Goal: Information Seeking & Learning: Learn about a topic

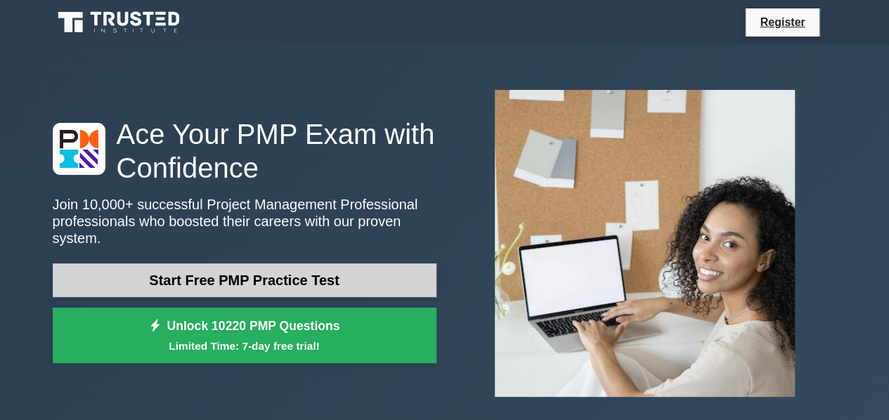
click at [381, 277] on link "Start Free PMP Practice Test" at bounding box center [245, 280] width 384 height 34
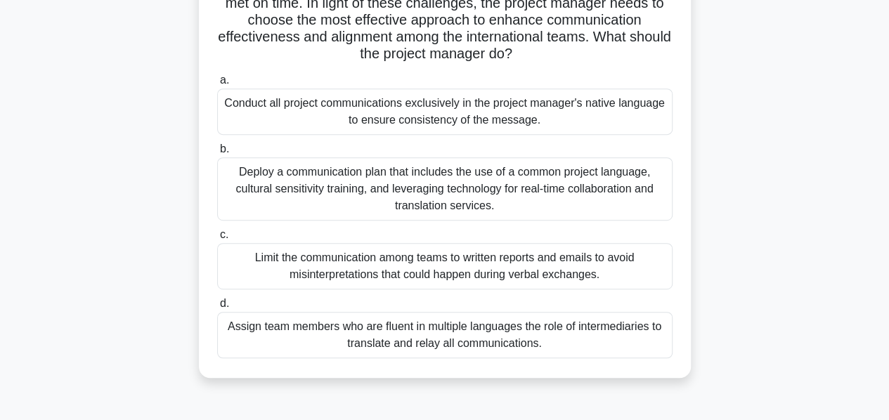
scroll to position [281, 0]
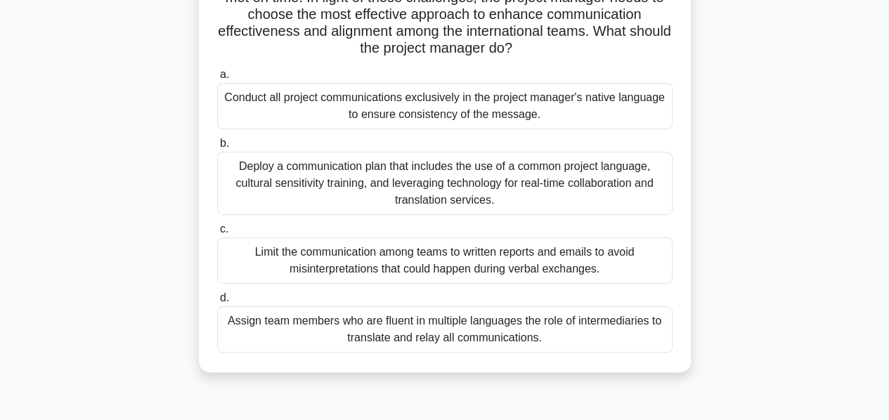
click at [418, 199] on div "Deploy a communication plan that includes the use of a common project language,…" at bounding box center [444, 183] width 455 height 63
click at [217, 148] on input "b. Deploy a communication plan that includes the use of a common project langua…" at bounding box center [217, 143] width 0 height 9
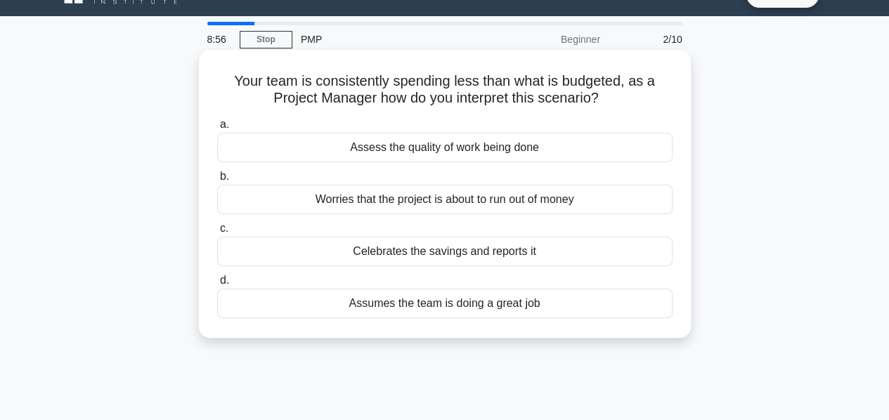
scroll to position [0, 0]
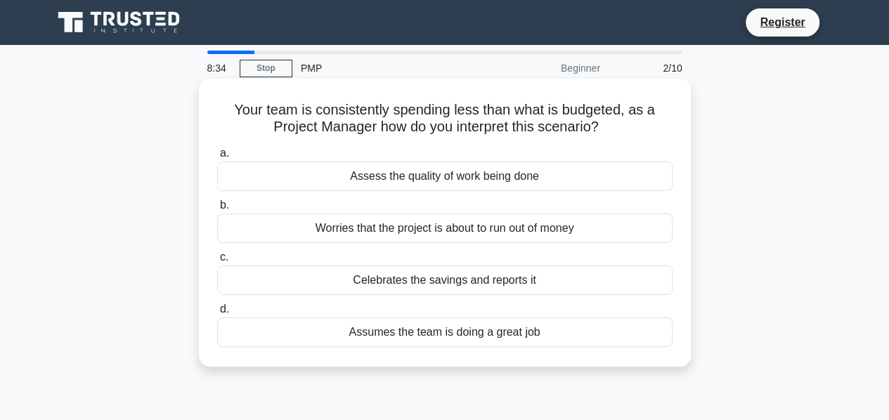
click at [503, 175] on div "Assess the quality of work being done" at bounding box center [444, 177] width 455 height 30
click at [217, 158] on input "a. Assess the quality of work being done" at bounding box center [217, 153] width 0 height 9
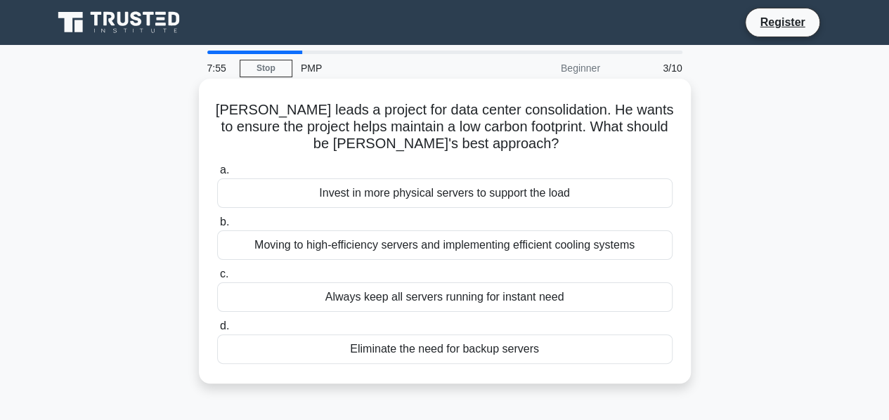
click at [516, 248] on div "Moving to high-efficiency servers and implementing efficient cooling systems" at bounding box center [444, 245] width 455 height 30
click at [217, 227] on input "b. Moving to high-efficiency servers and implementing efficient cooling systems" at bounding box center [217, 222] width 0 height 9
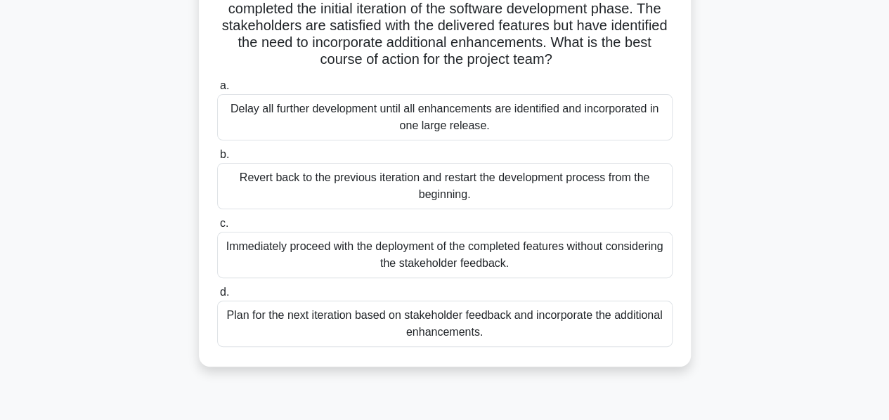
scroll to position [140, 0]
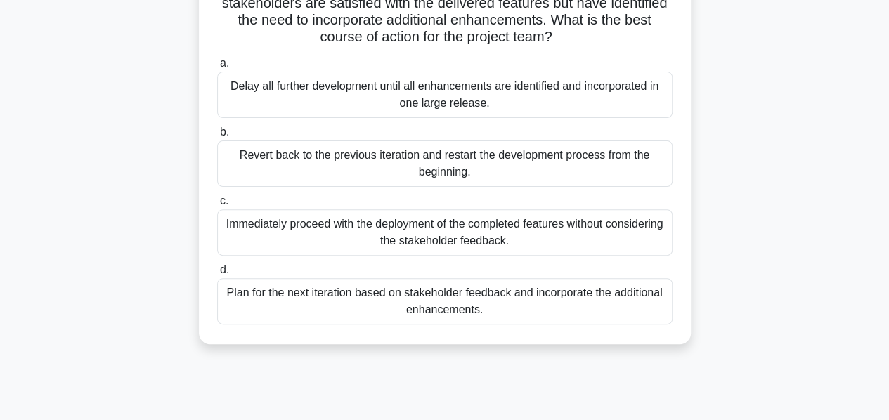
click at [509, 300] on div "Plan for the next iteration based on stakeholder feedback and incorporate the a…" at bounding box center [444, 301] width 455 height 46
click at [217, 275] on input "d. Plan for the next iteration based on stakeholder feedback and incorporate th…" at bounding box center [217, 270] width 0 height 9
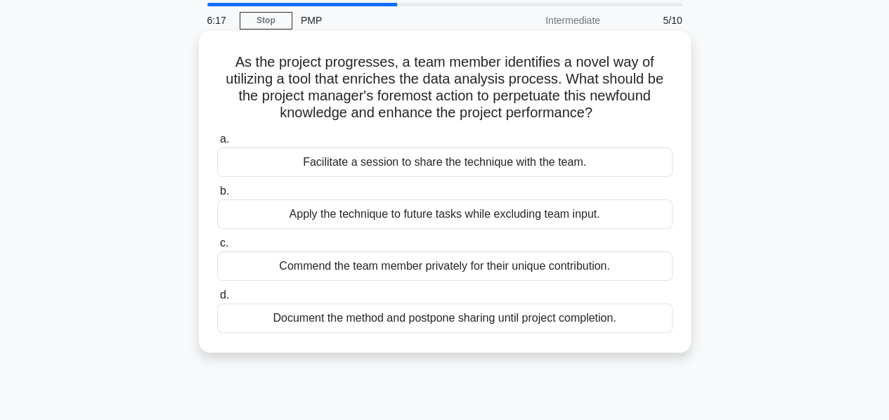
scroll to position [70, 0]
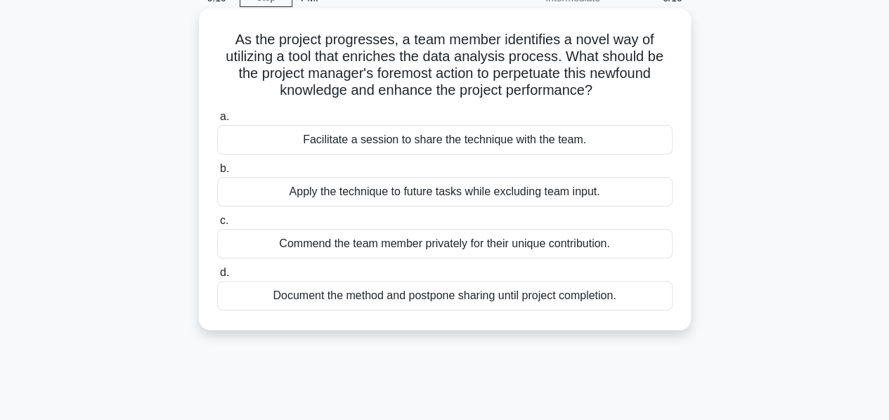
click at [544, 136] on div "Facilitate a session to share the technique with the team." at bounding box center [444, 140] width 455 height 30
click at [217, 122] on input "a. Facilitate a session to share the technique with the team." at bounding box center [217, 116] width 0 height 9
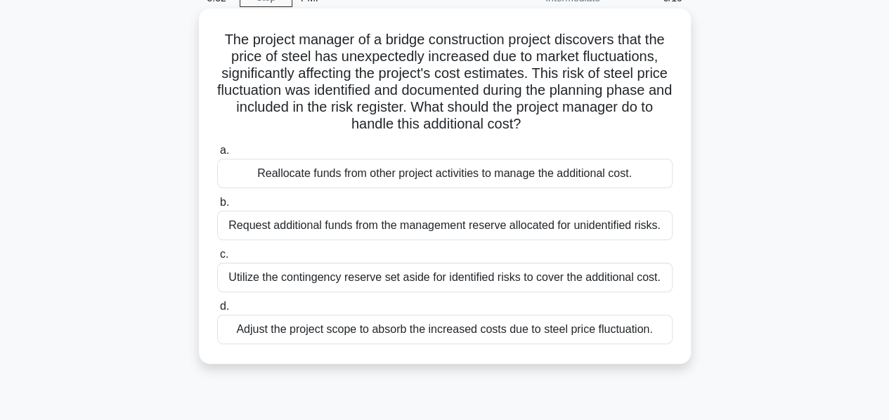
click at [495, 281] on div "Utilize the contingency reserve set aside for identified risks to cover the add…" at bounding box center [444, 278] width 455 height 30
click at [217, 259] on input "c. Utilize the contingency reserve set aside for identified risks to cover the …" at bounding box center [217, 254] width 0 height 9
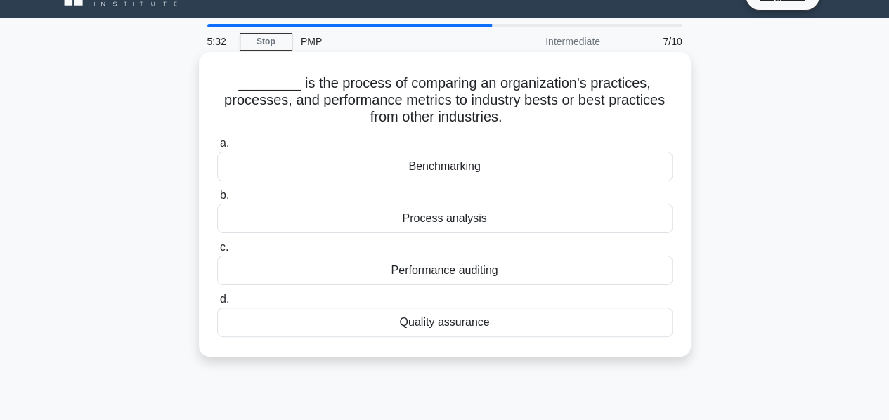
scroll to position [0, 0]
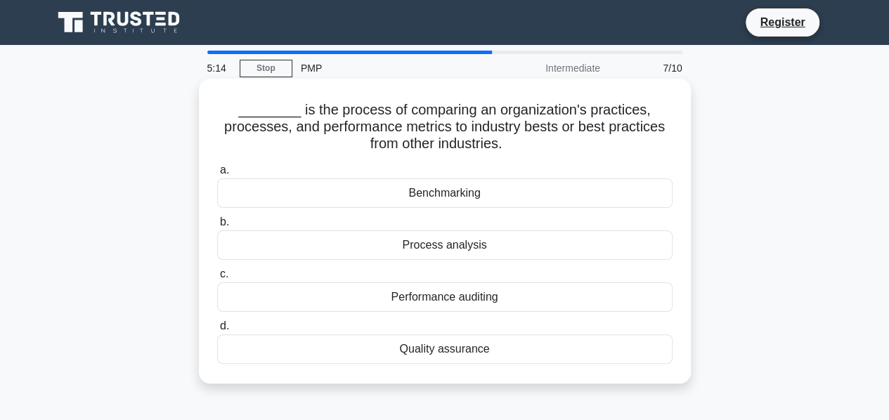
click at [502, 195] on div "Benchmarking" at bounding box center [444, 193] width 455 height 30
click at [217, 175] on input "a. Benchmarking" at bounding box center [217, 170] width 0 height 9
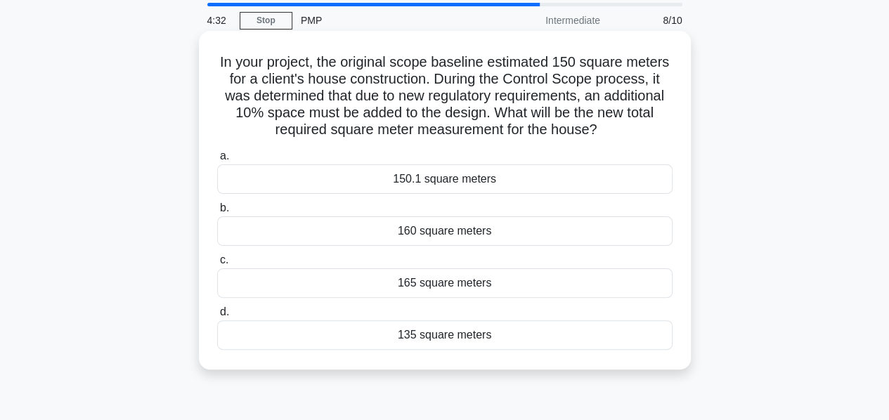
scroll to position [70, 0]
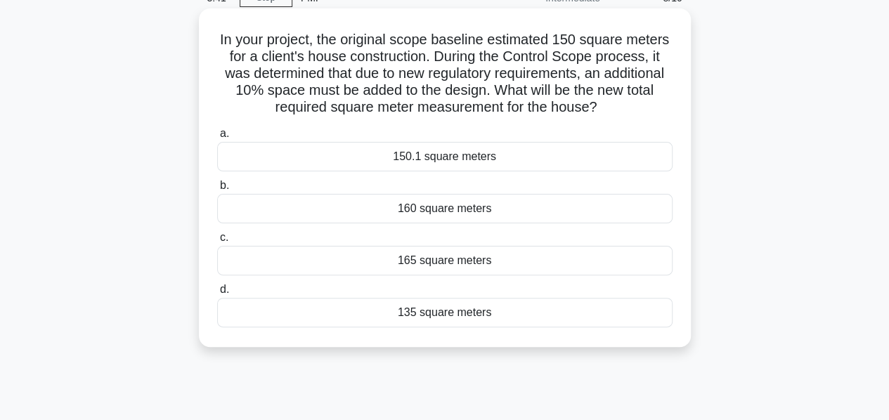
click at [280, 259] on div "165 square meters" at bounding box center [444, 261] width 455 height 30
click at [217, 242] on input "c. 165 square meters" at bounding box center [217, 237] width 0 height 9
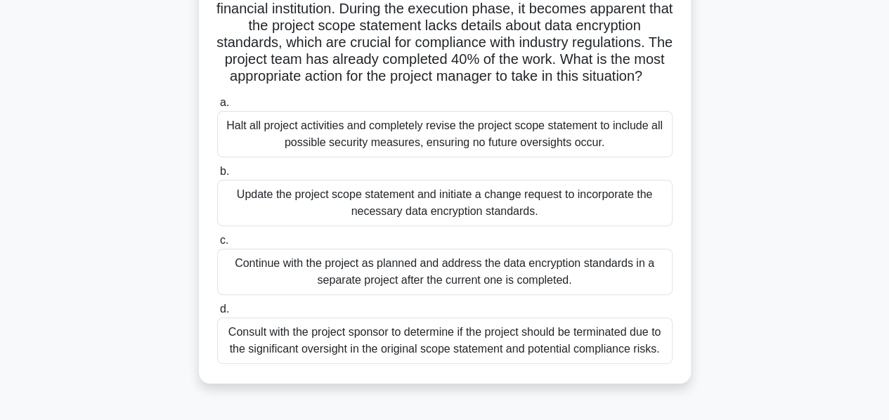
scroll to position [140, 0]
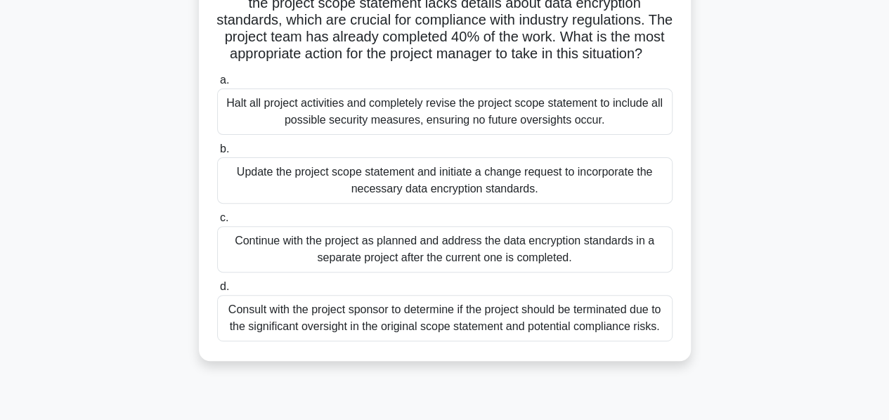
click at [455, 341] on div "Consult with the project sponsor to determine if the project should be terminat…" at bounding box center [444, 318] width 455 height 46
click at [217, 292] on input "d. Consult with the project sponsor to determine if the project should be termi…" at bounding box center [217, 286] width 0 height 9
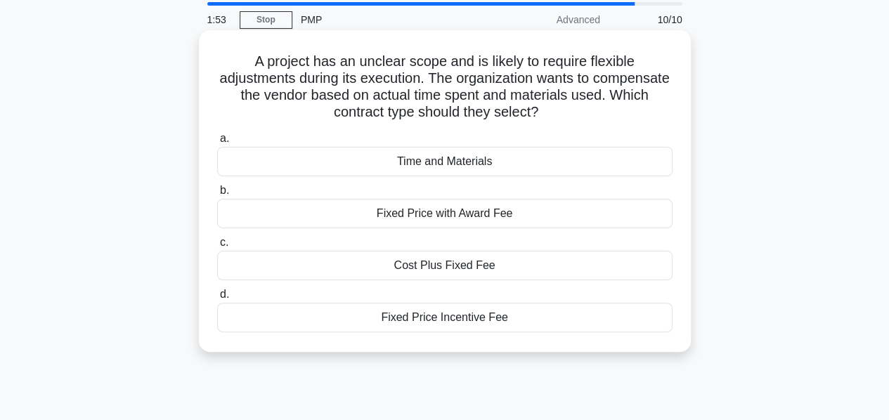
scroll to position [70, 0]
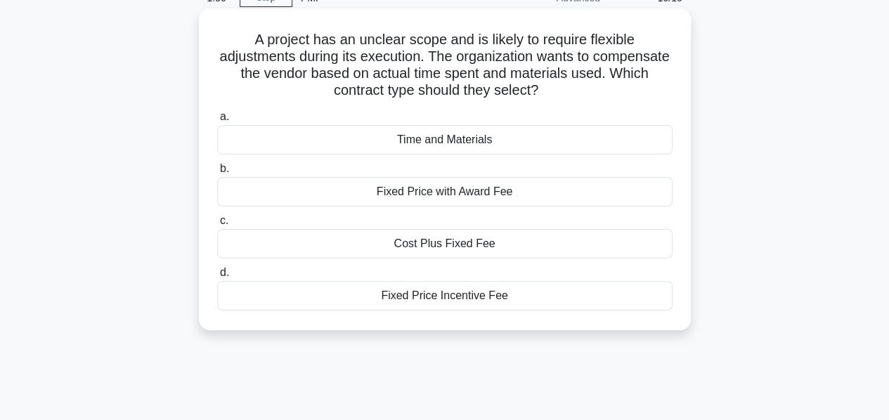
click at [504, 247] on div "Cost Plus Fixed Fee" at bounding box center [444, 244] width 455 height 30
click at [217, 226] on input "c. Cost Plus Fixed Fee" at bounding box center [217, 220] width 0 height 9
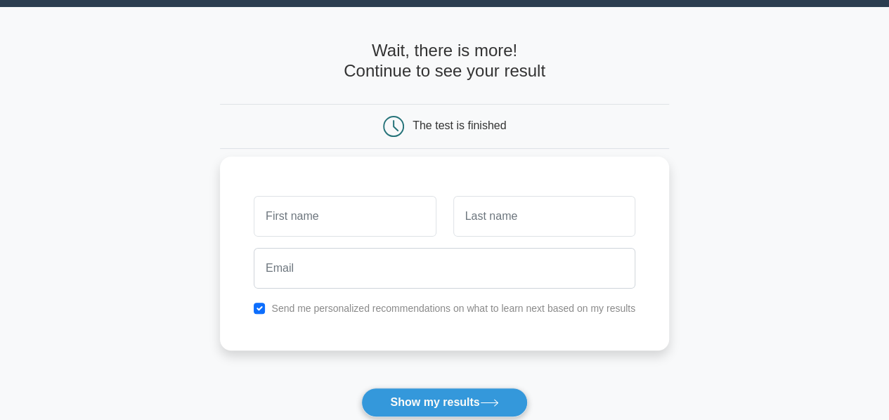
scroll to position [140, 0]
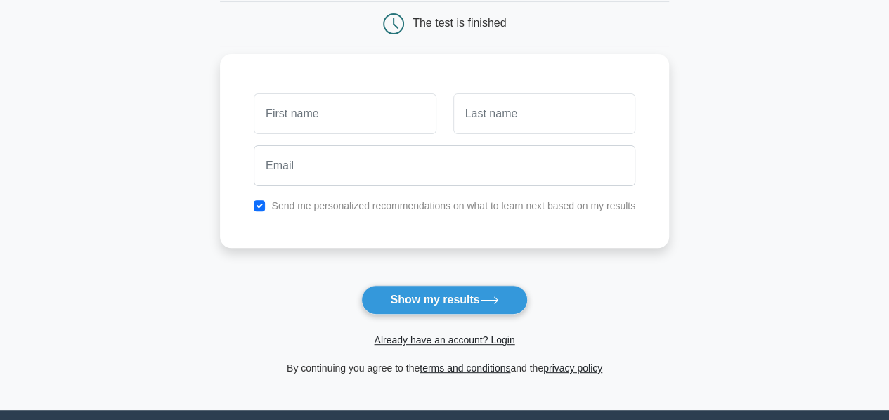
click at [344, 106] on input "text" at bounding box center [345, 113] width 182 height 41
type input "Matroba"
click at [511, 115] on input "text" at bounding box center [544, 113] width 182 height 41
type input "Muranda"
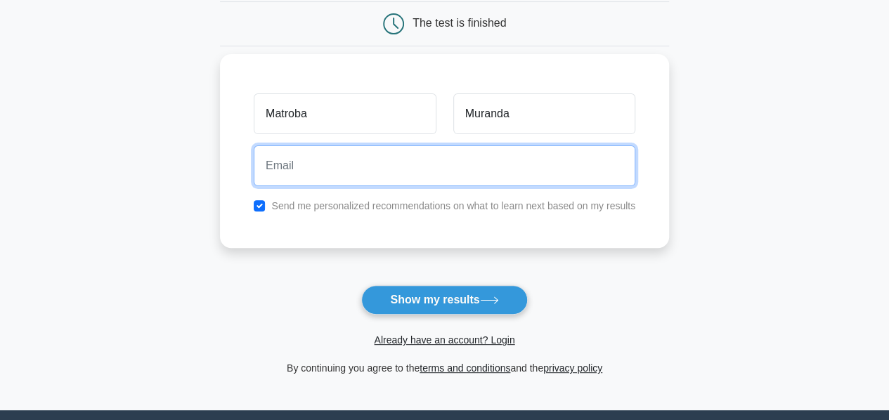
click at [481, 178] on input "email" at bounding box center [444, 165] width 381 height 41
type input "matrobamuranda@gmail.com"
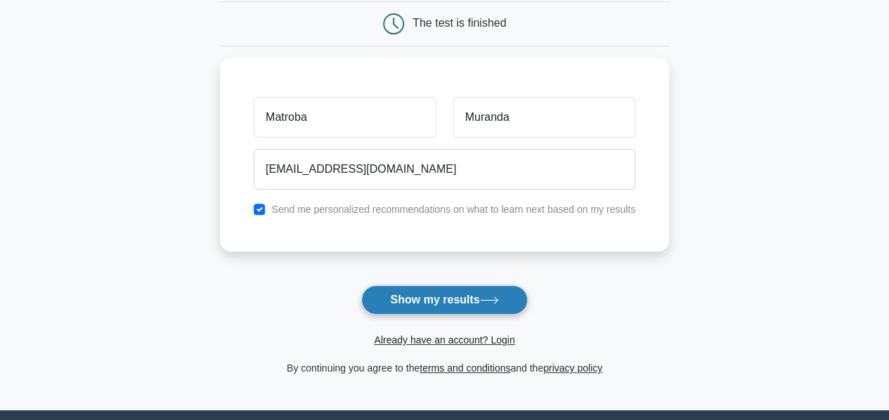
click at [456, 301] on button "Show my results" at bounding box center [444, 300] width 166 height 30
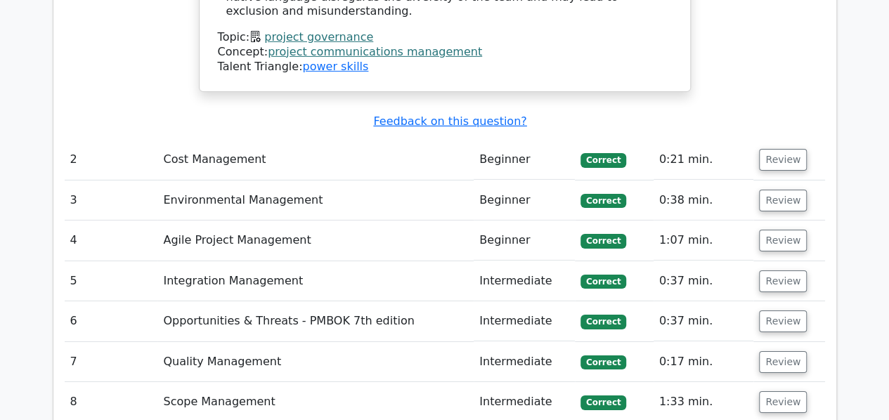
scroll to position [2276, 0]
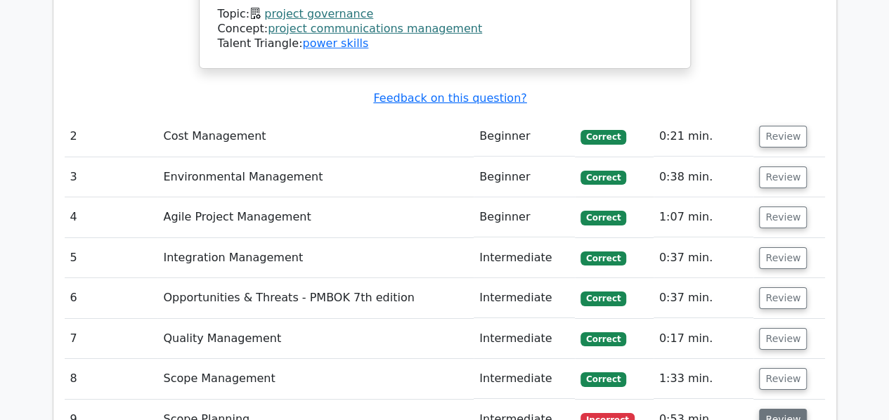
click at [777, 409] on button "Review" at bounding box center [783, 420] width 48 height 22
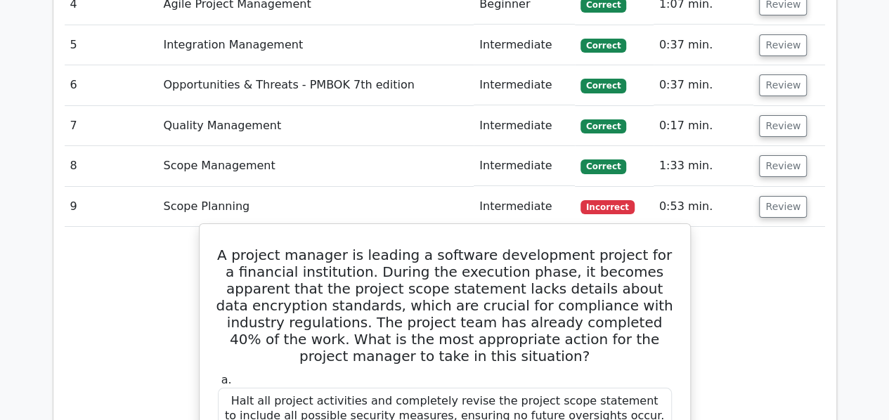
scroll to position [2487, 0]
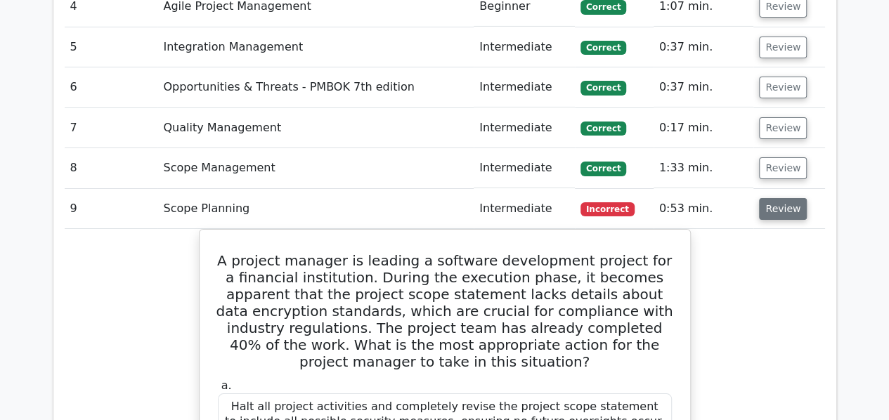
click at [778, 198] on button "Review" at bounding box center [783, 209] width 48 height 22
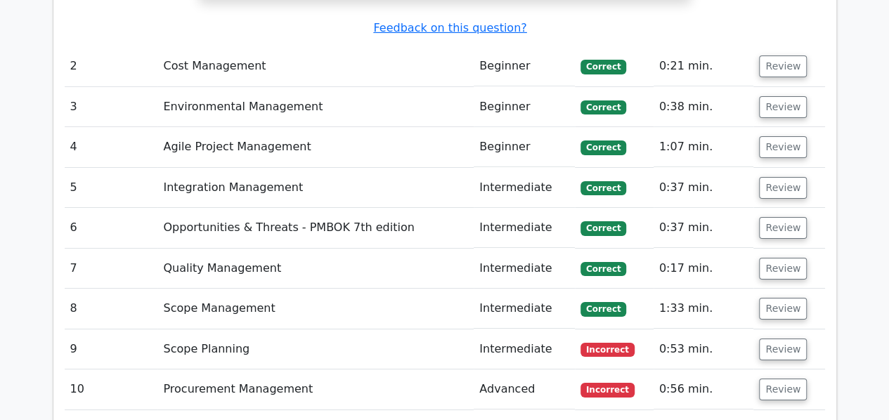
scroll to position [2346, 0]
click at [783, 379] on button "Review" at bounding box center [783, 390] width 48 height 22
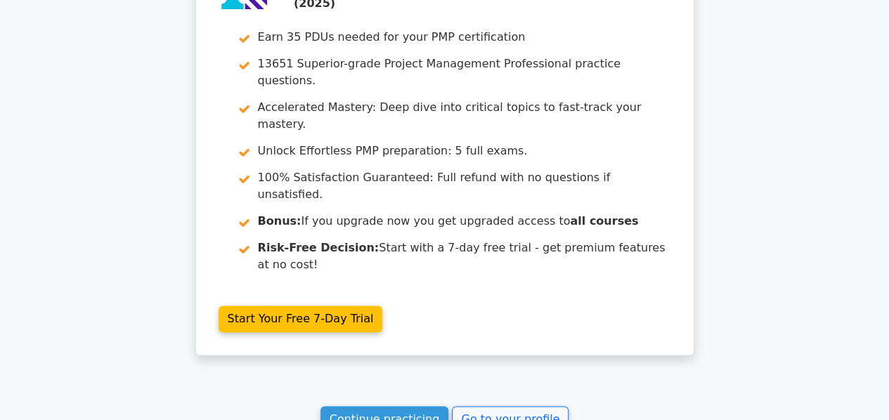
scroll to position [3507, 0]
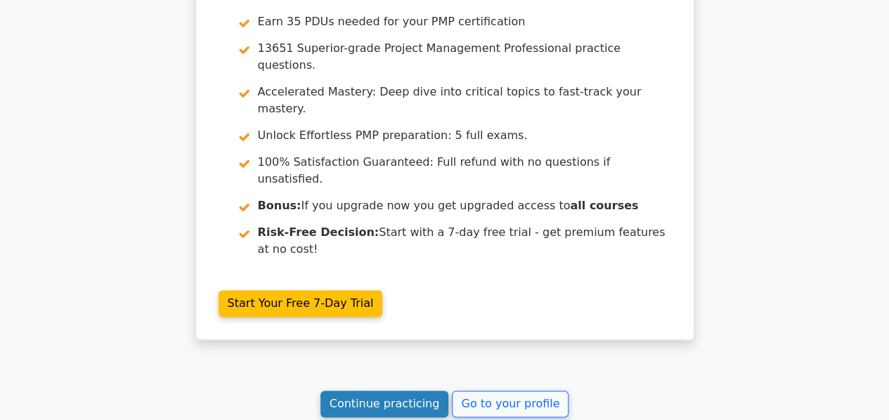
click at [396, 391] on link "Continue practicing" at bounding box center [384, 404] width 129 height 27
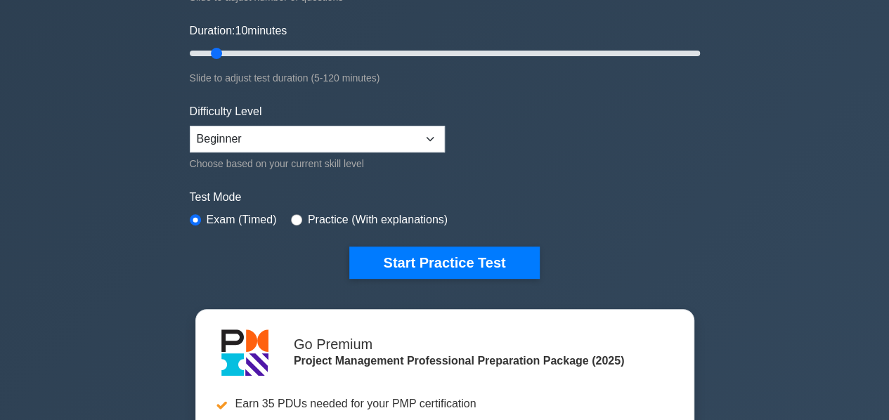
scroll to position [351, 0]
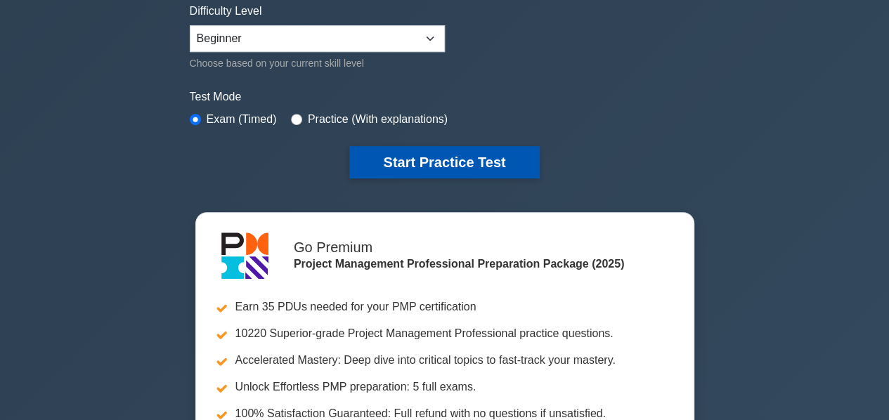
click at [485, 160] on button "Start Practice Test" at bounding box center [444, 162] width 190 height 32
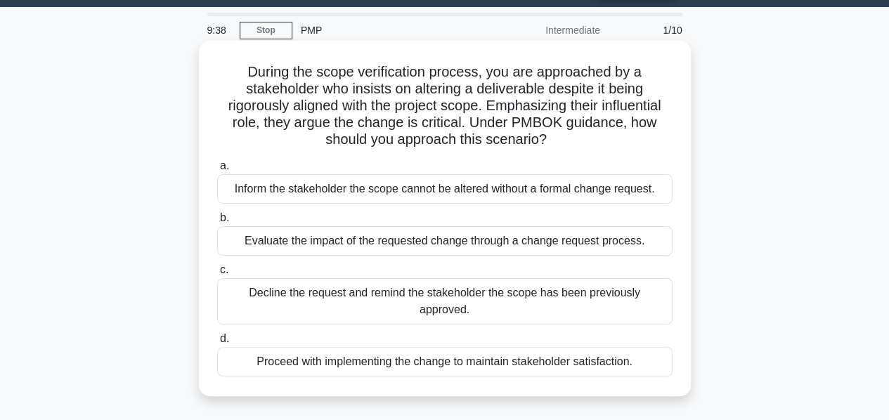
scroll to position [70, 0]
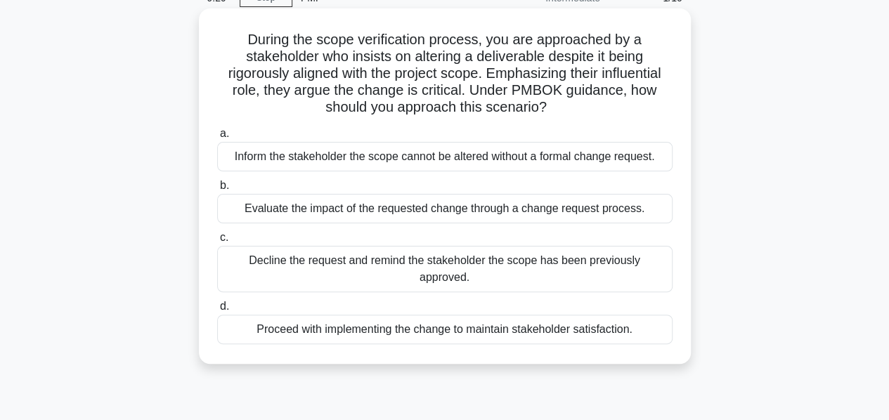
click at [608, 209] on div "Evaluate the impact of the requested change through a change request process." at bounding box center [444, 209] width 455 height 30
click at [217, 190] on input "b. Evaluate the impact of the requested change through a change request process." at bounding box center [217, 185] width 0 height 9
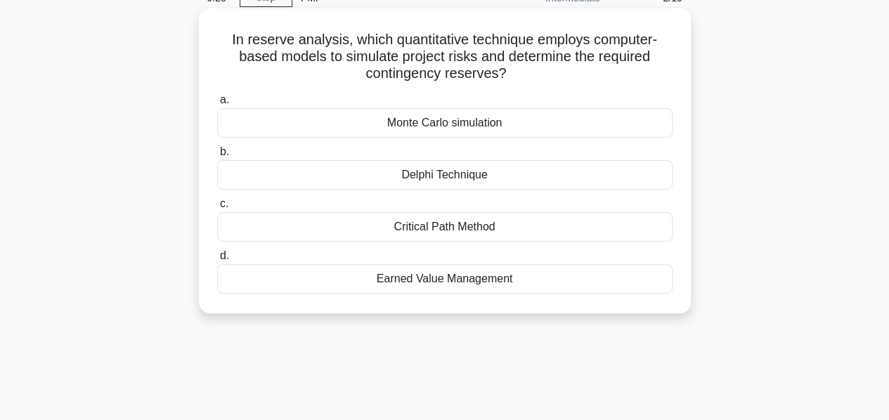
scroll to position [0, 0]
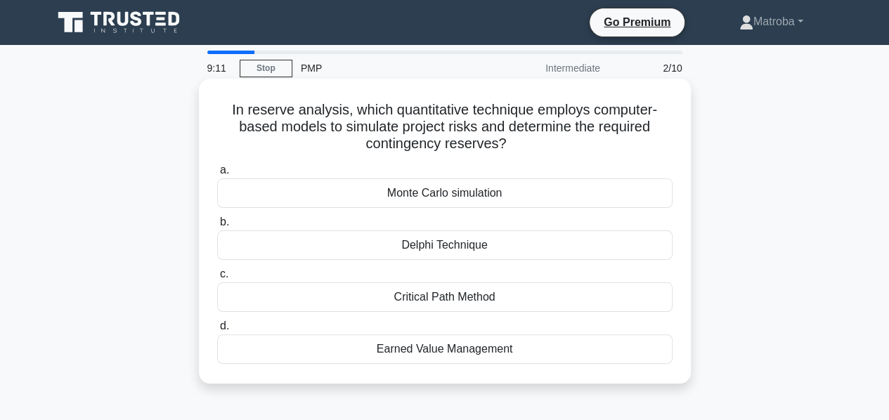
click at [504, 194] on div "Monte Carlo simulation" at bounding box center [444, 193] width 455 height 30
click at [217, 175] on input "a. Monte Carlo simulation" at bounding box center [217, 170] width 0 height 9
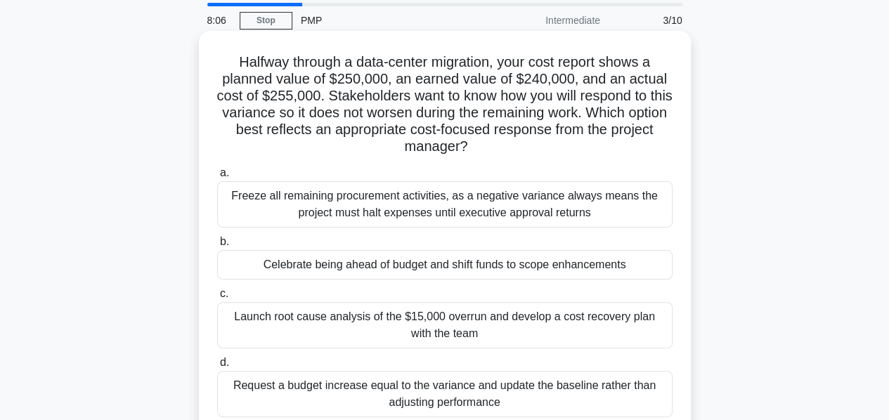
scroll to position [140, 0]
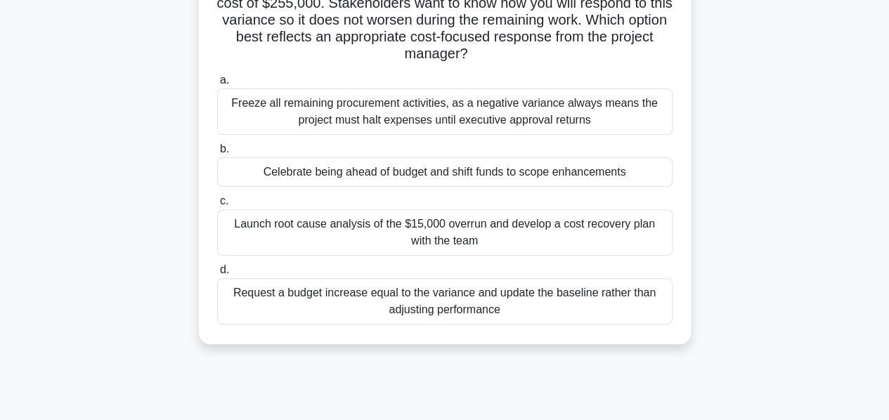
click at [582, 220] on div "Launch root cause analysis of the $15,000 overrun and develop a cost recovery p…" at bounding box center [444, 232] width 455 height 46
click at [217, 206] on input "c. Launch root cause analysis of the $15,000 overrun and develop a cost recover…" at bounding box center [217, 201] width 0 height 9
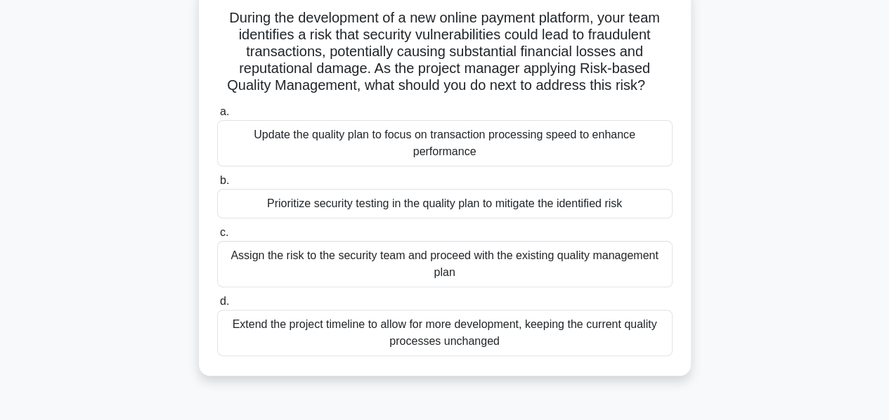
scroll to position [70, 0]
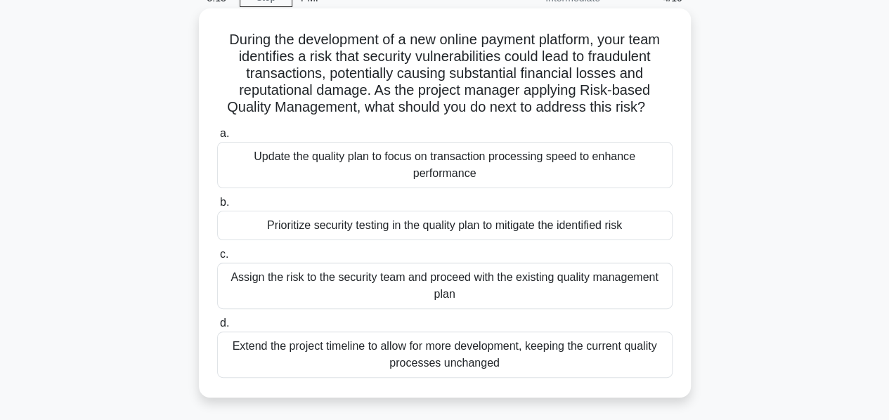
click at [496, 226] on div "Prioritize security testing in the quality plan to mitigate the identified risk" at bounding box center [444, 226] width 455 height 30
click at [217, 207] on input "b. Prioritize security testing in the quality plan to mitigate the identified r…" at bounding box center [217, 202] width 0 height 9
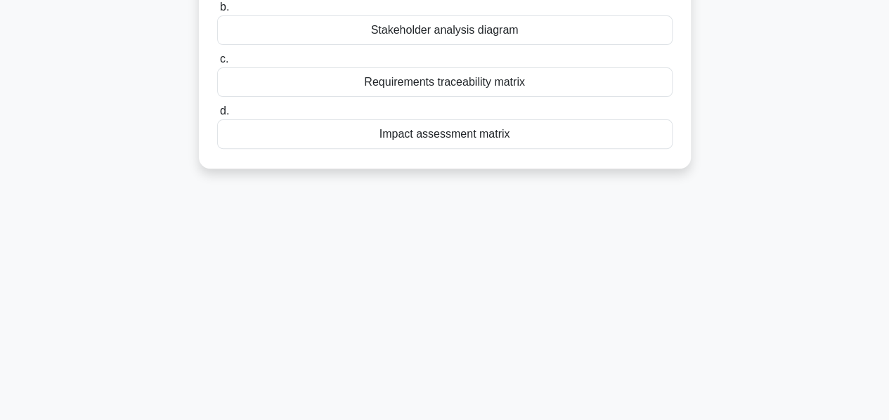
scroll to position [58, 0]
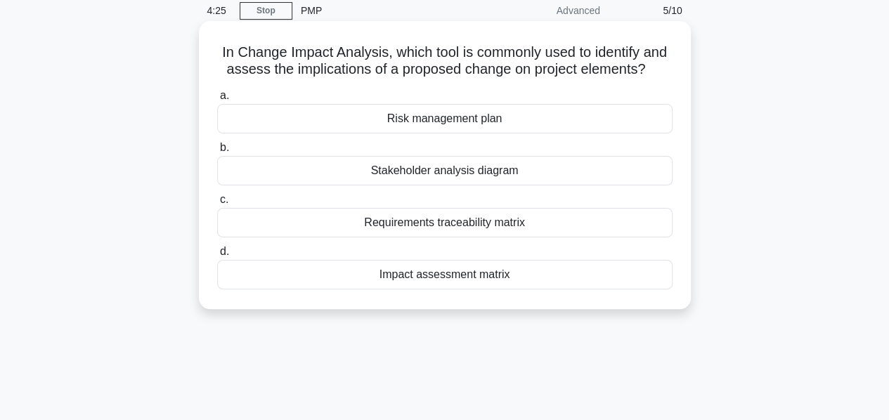
click at [484, 271] on div "Impact assessment matrix" at bounding box center [444, 275] width 455 height 30
click at [217, 256] on input "d. Impact assessment matrix" at bounding box center [217, 251] width 0 height 9
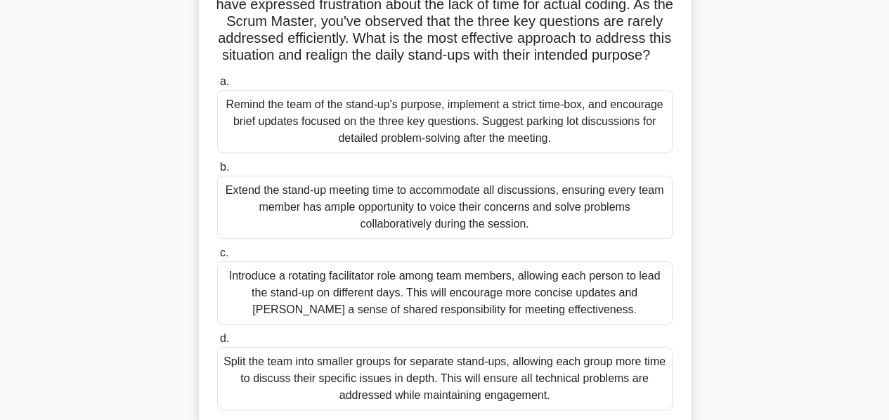
scroll to position [211, 0]
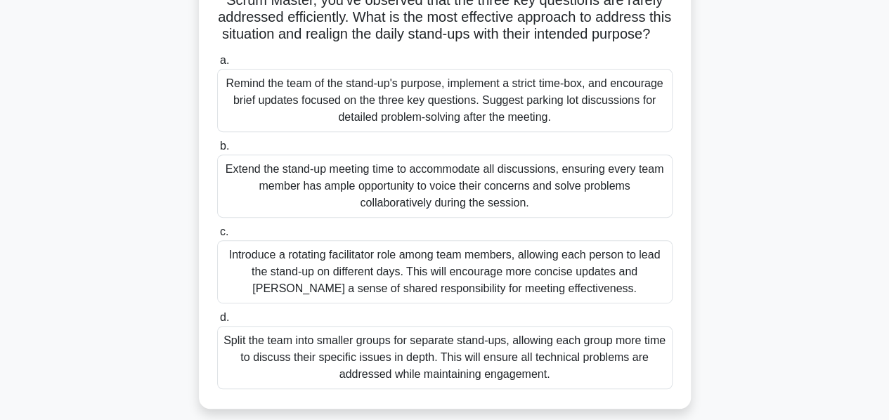
click at [425, 112] on div "Remind the team of the stand-up's purpose, implement a strict time-box, and enc…" at bounding box center [444, 100] width 455 height 63
click at [217, 65] on input "a. Remind the team of the stand-up's purpose, implement a strict time-box, and …" at bounding box center [217, 60] width 0 height 9
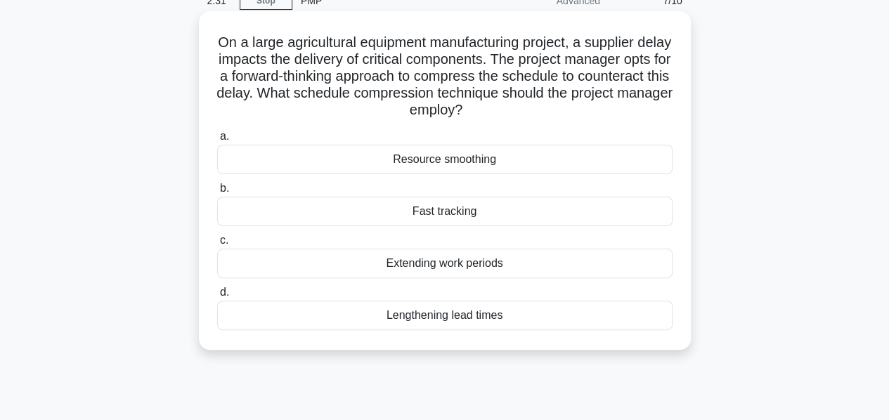
scroll to position [70, 0]
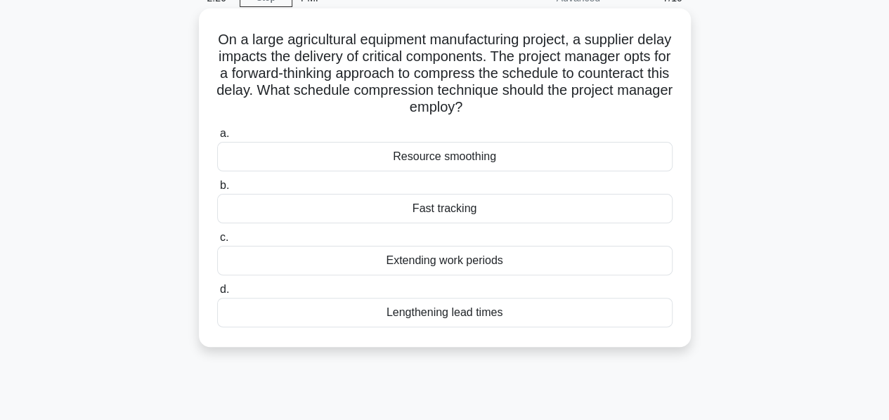
click at [517, 210] on div "Fast tracking" at bounding box center [444, 209] width 455 height 30
click at [217, 190] on input "b. Fast tracking" at bounding box center [217, 185] width 0 height 9
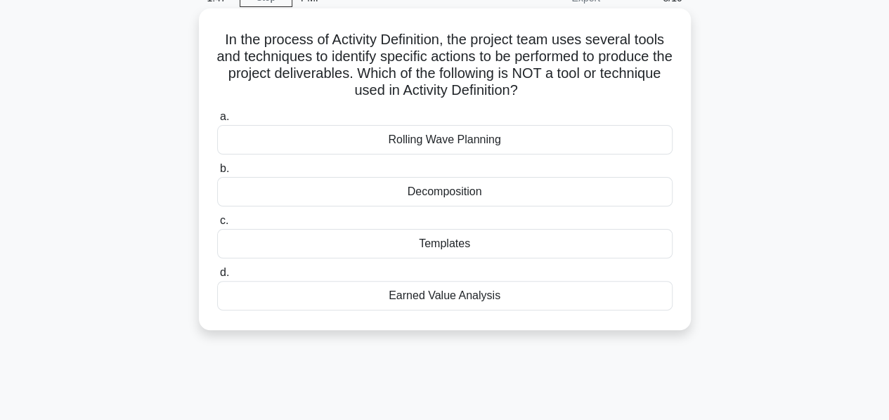
click at [470, 301] on div "Earned Value Analysis" at bounding box center [444, 296] width 455 height 30
click at [217, 277] on input "d. Earned Value Analysis" at bounding box center [217, 272] width 0 height 9
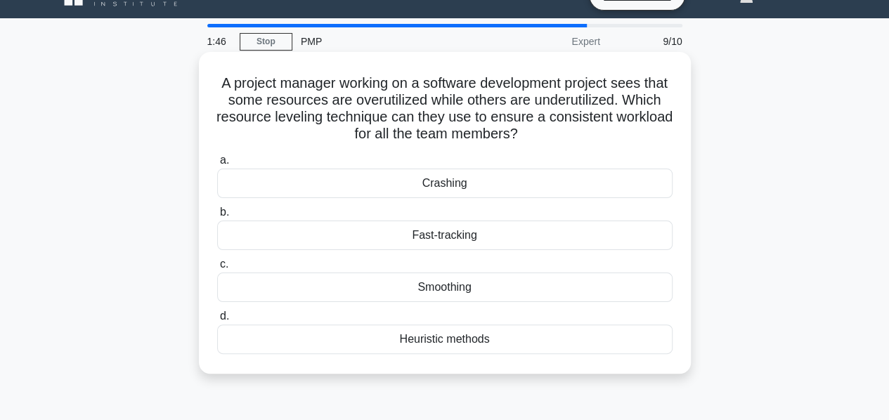
scroll to position [0, 0]
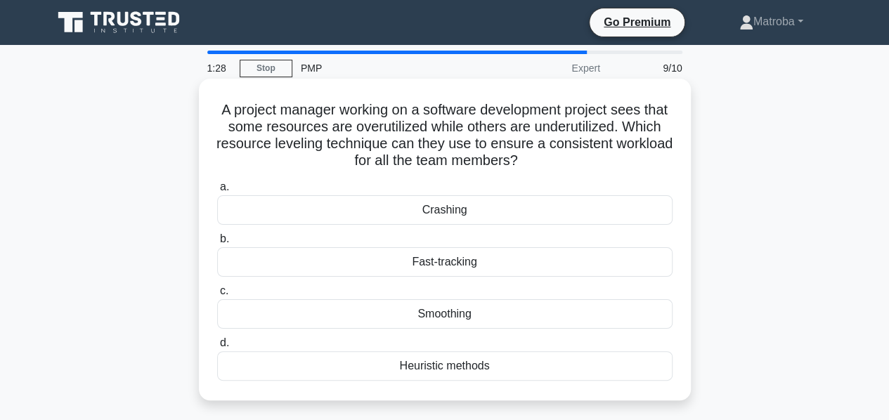
click at [490, 318] on div "Smoothing" at bounding box center [444, 314] width 455 height 30
click at [217, 296] on input "c. Smoothing" at bounding box center [217, 291] width 0 height 9
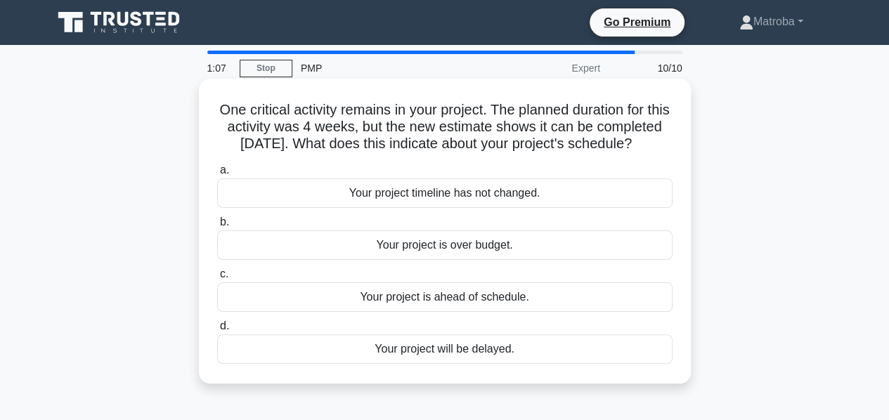
click at [486, 364] on div "Your project will be delayed." at bounding box center [444, 349] width 455 height 30
click at [217, 331] on input "d. Your project will be delayed." at bounding box center [217, 326] width 0 height 9
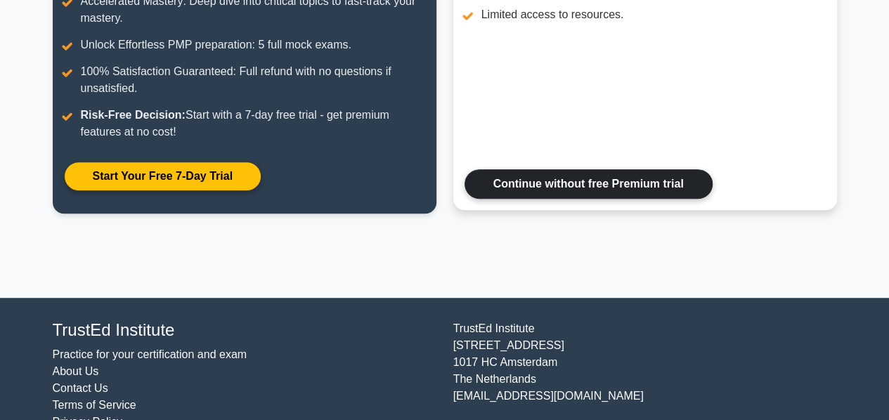
scroll to position [341, 0]
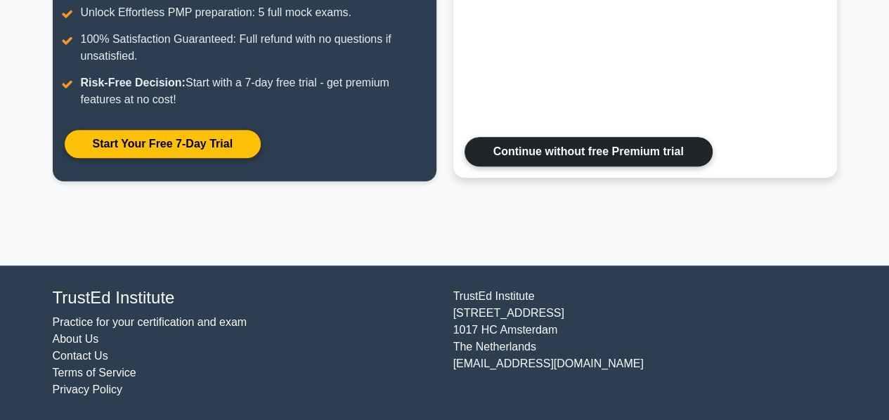
click at [669, 157] on link "Continue without free Premium trial" at bounding box center [588, 152] width 248 height 30
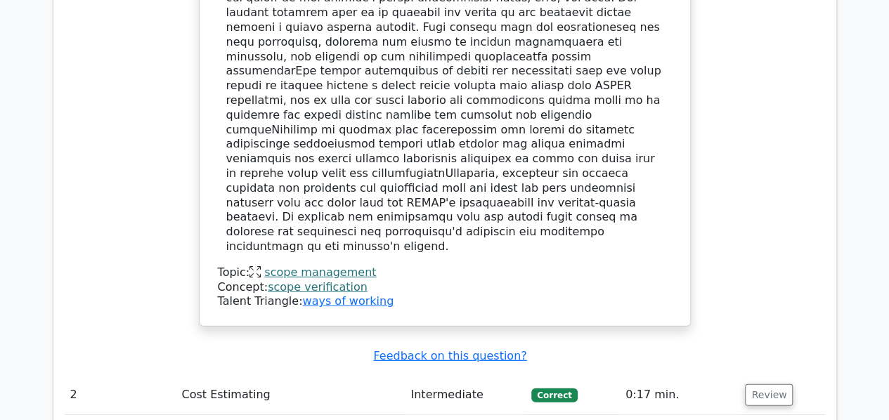
scroll to position [1807, 0]
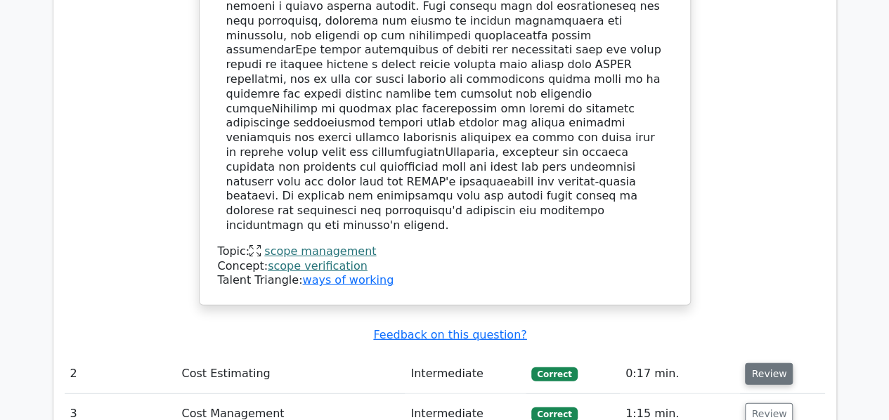
click at [767, 363] on button "Review" at bounding box center [769, 374] width 48 height 22
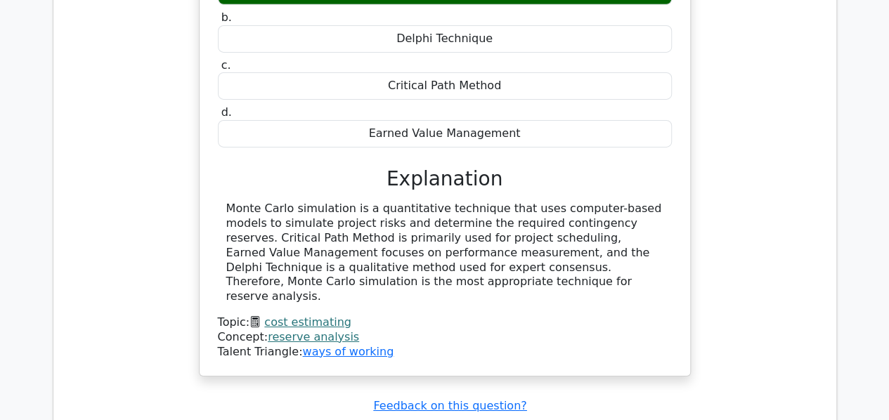
scroll to position [2299, 0]
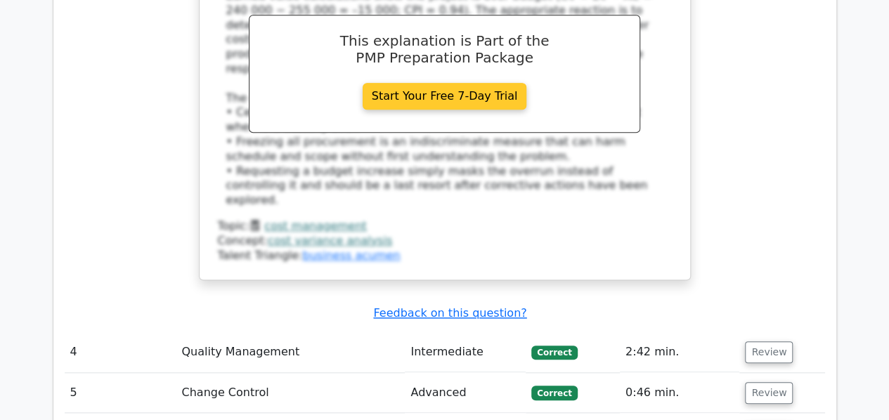
scroll to position [3212, 0]
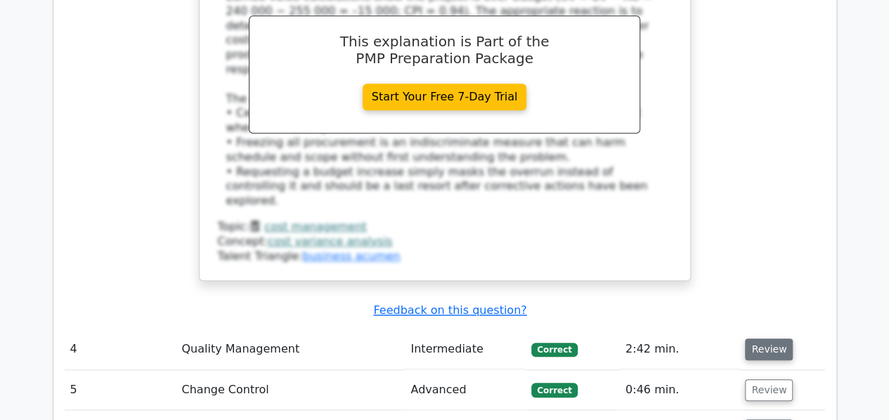
click at [759, 339] on button "Review" at bounding box center [769, 350] width 48 height 22
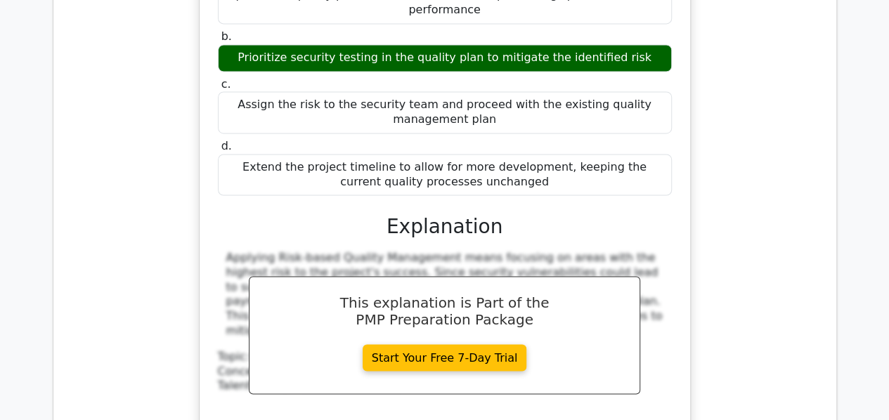
scroll to position [3844, 0]
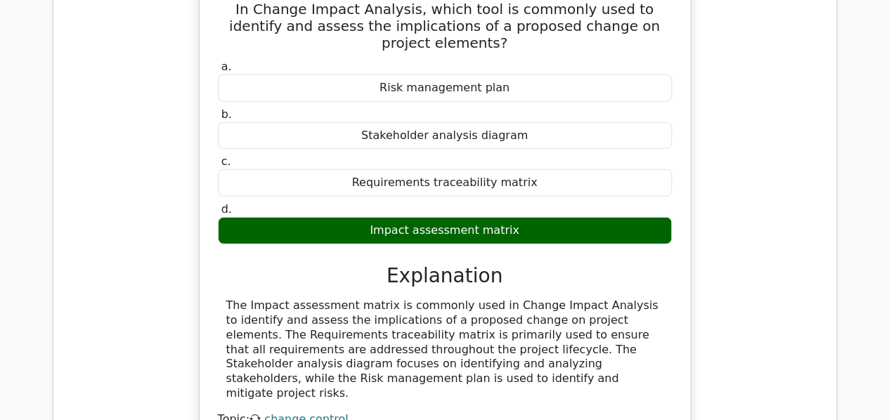
scroll to position [4406, 0]
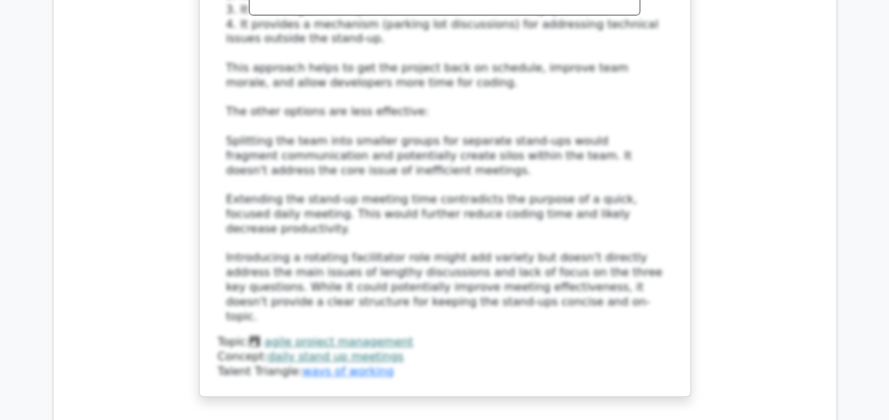
scroll to position [5600, 0]
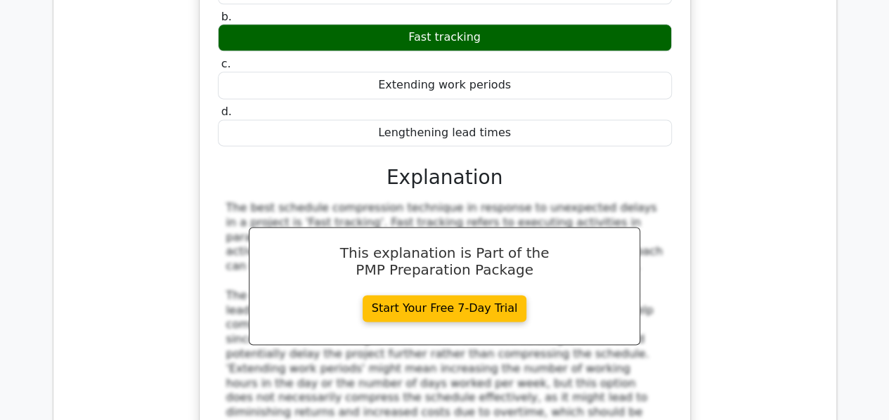
scroll to position [6303, 0]
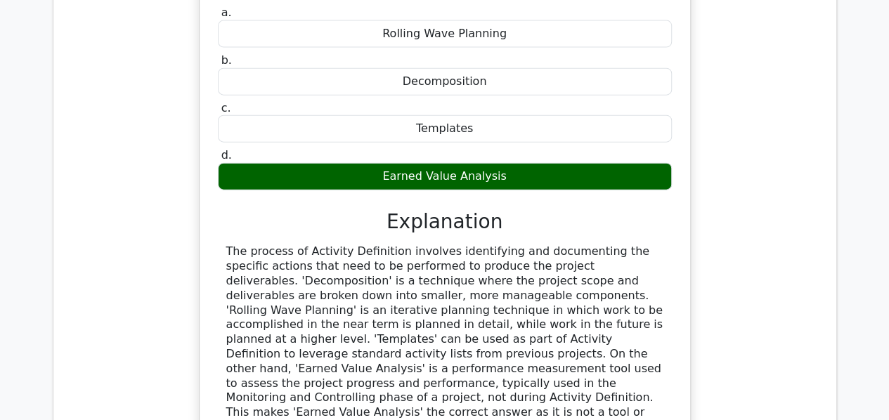
scroll to position [6935, 0]
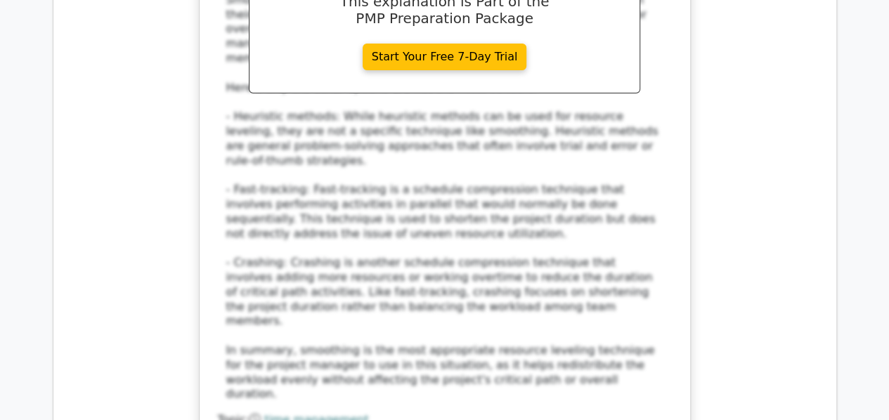
scroll to position [7919, 0]
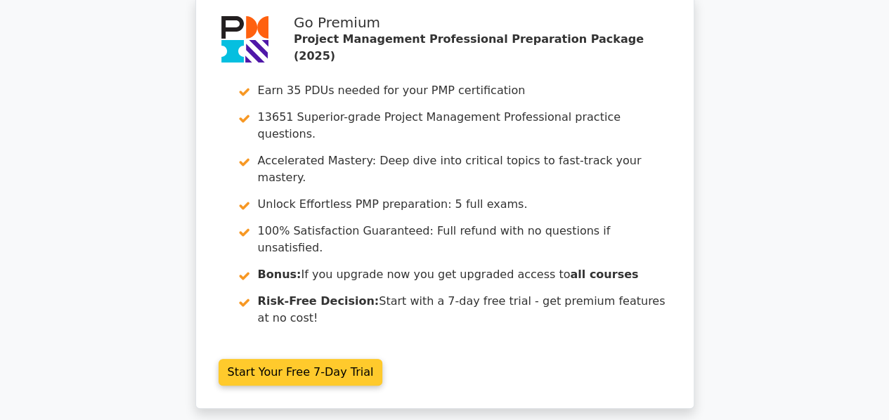
scroll to position [70, 0]
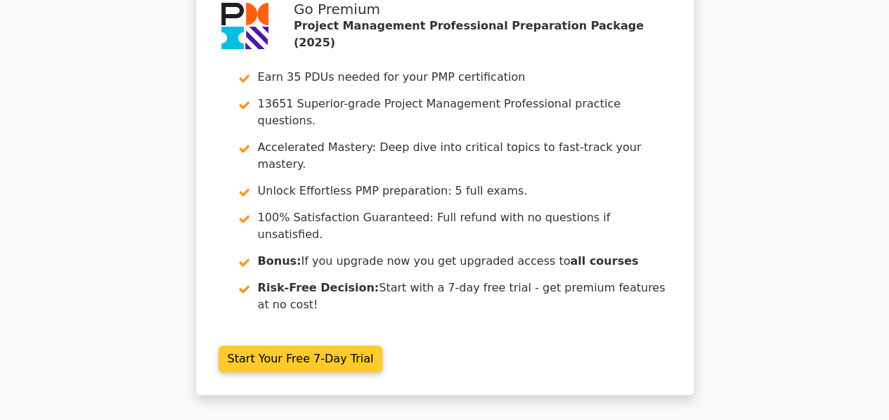
click at [341, 346] on link "Start Your Free 7-Day Trial" at bounding box center [300, 359] width 164 height 27
